Goal: Task Accomplishment & Management: Manage account settings

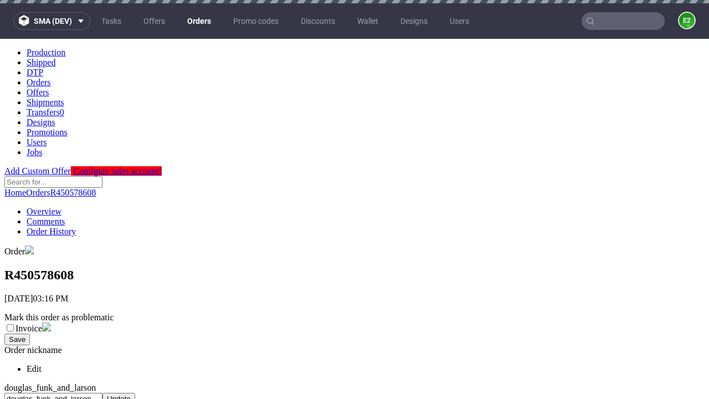
scroll to position [453, 0]
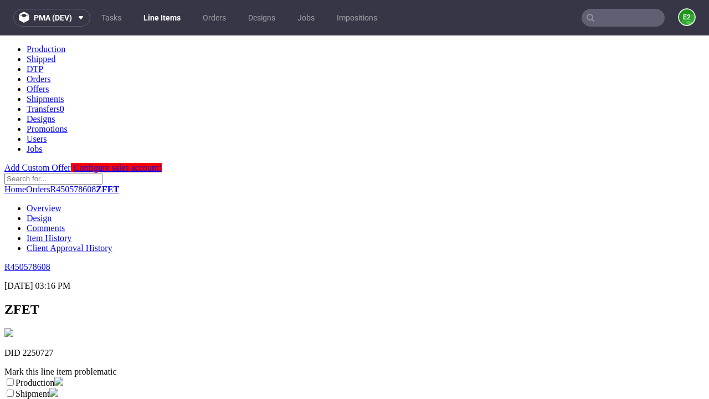
scroll to position [195, 0]
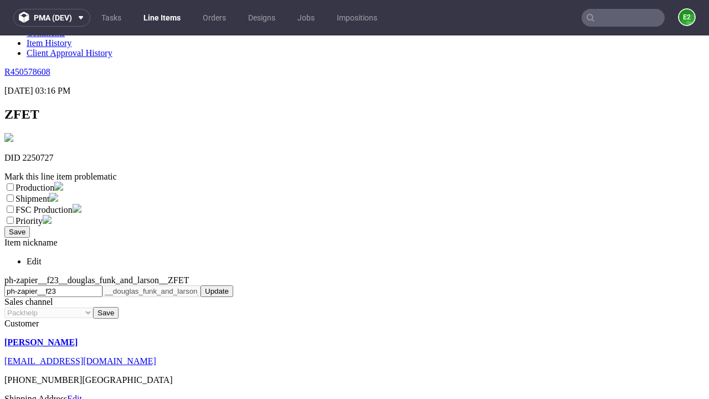
select select "dtp_ca_needed"
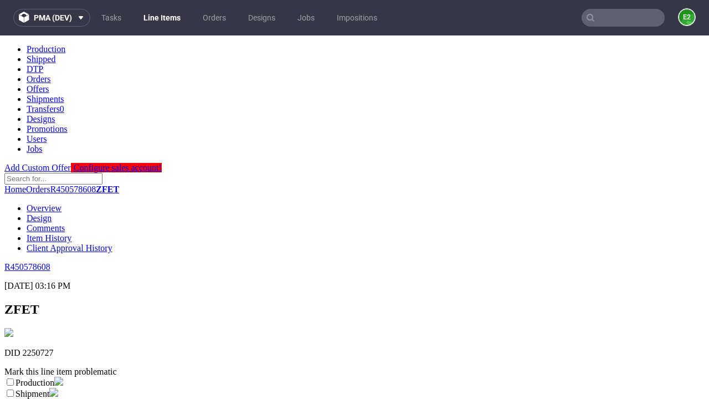
scroll to position [0, 0]
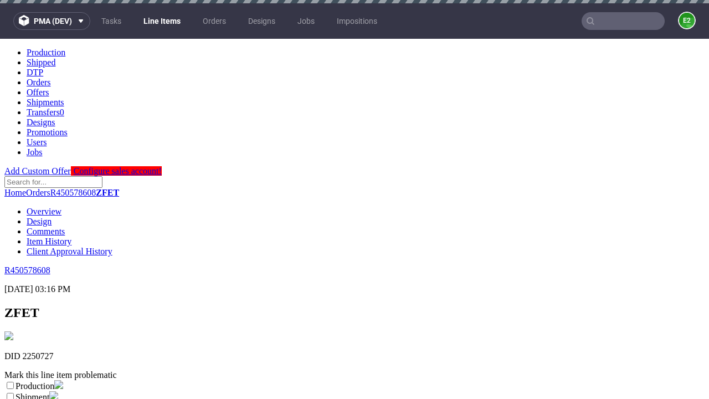
checkbox input "true"
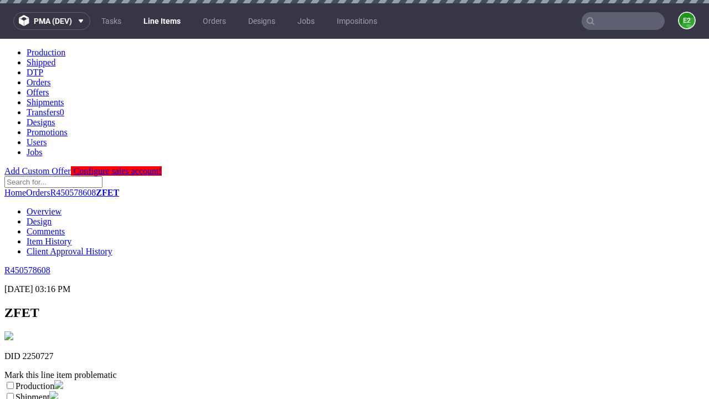
checkbox input "true"
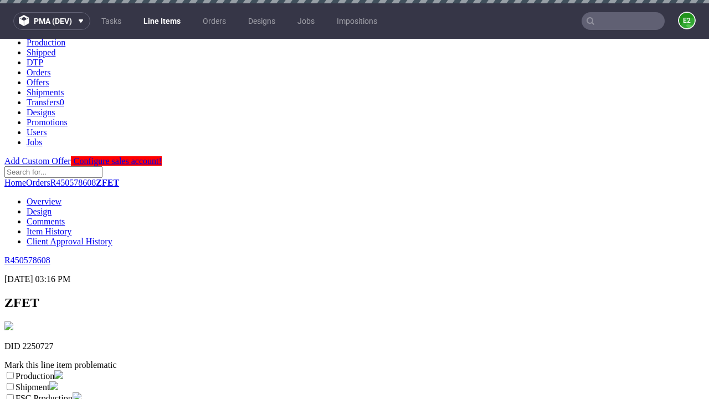
scroll to position [3, 0]
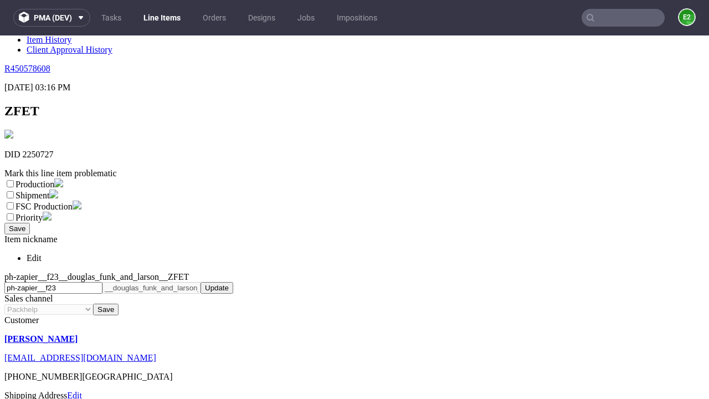
type textarea "test"
